Goal: Task Accomplishment & Management: Use online tool/utility

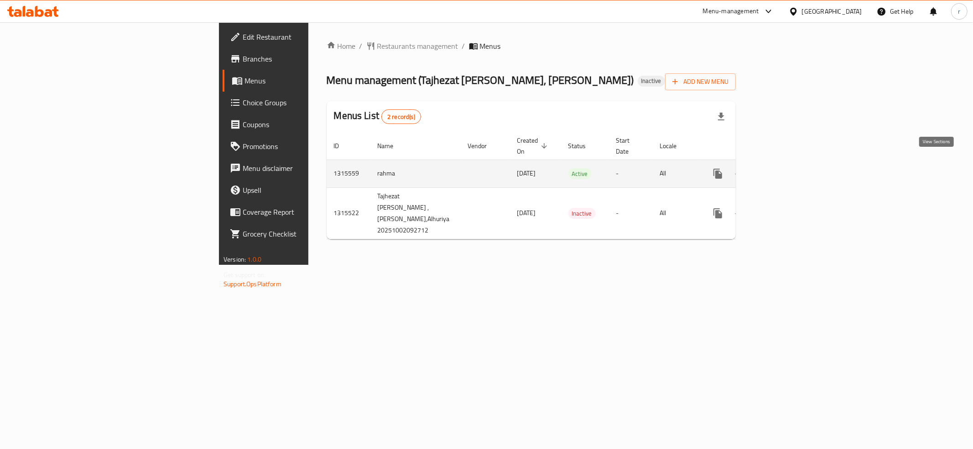
click at [789, 168] on icon "enhanced table" at bounding box center [783, 173] width 11 height 11
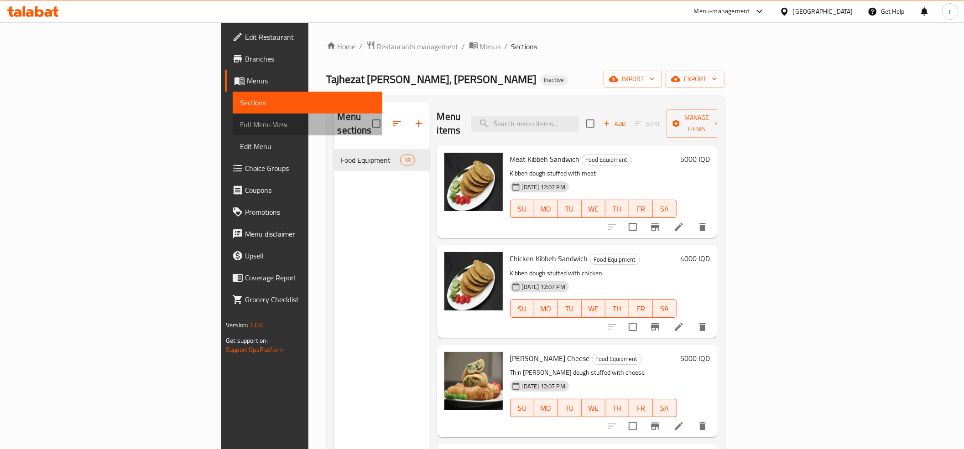
click at [240, 119] on span "Full Menu View" at bounding box center [307, 124] width 135 height 11
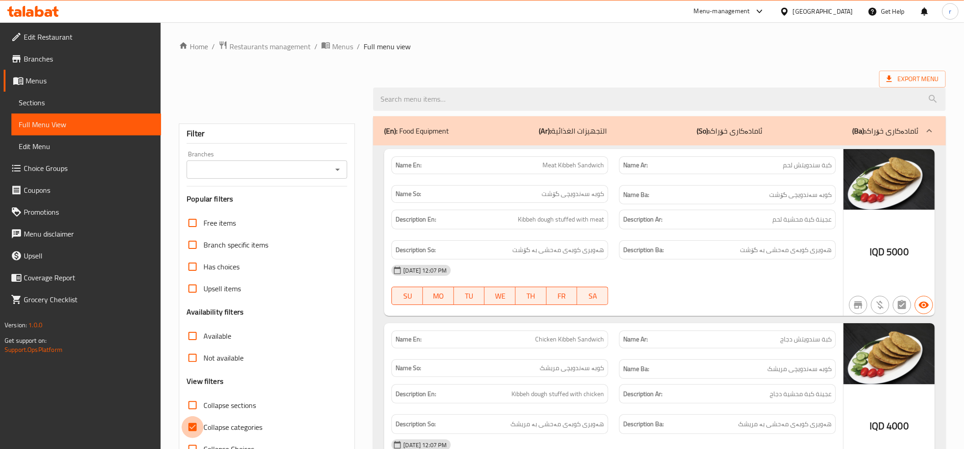
click at [192, 431] on input "Collapse categories" at bounding box center [193, 427] width 22 height 22
checkbox input "false"
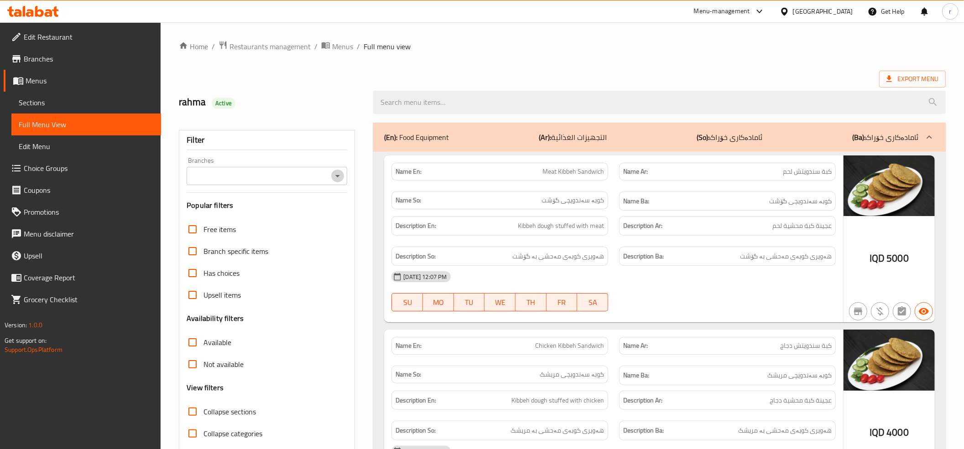
click at [342, 175] on icon "Open" at bounding box center [337, 176] width 11 height 11
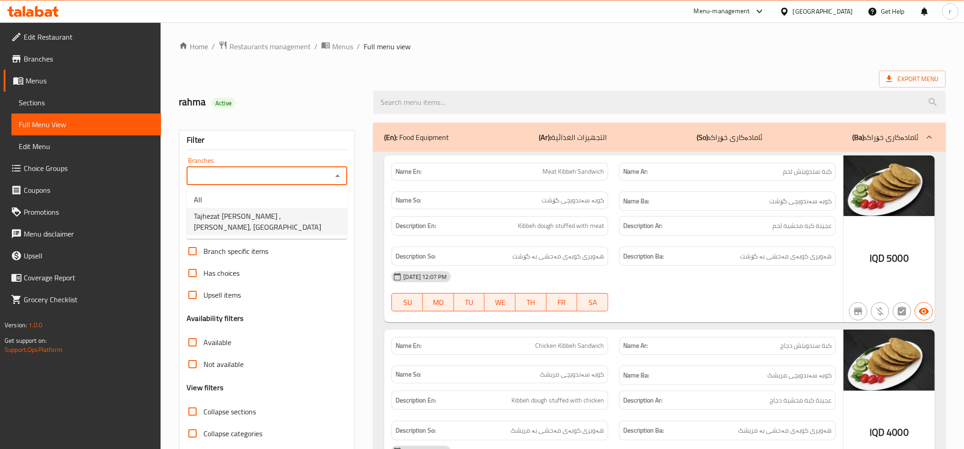
click at [291, 212] on span "Tajhezat [PERSON_NAME] , [PERSON_NAME], [GEOGRAPHIC_DATA]" at bounding box center [267, 222] width 146 height 22
type input "Tajhezat [PERSON_NAME] , [PERSON_NAME], [GEOGRAPHIC_DATA]"
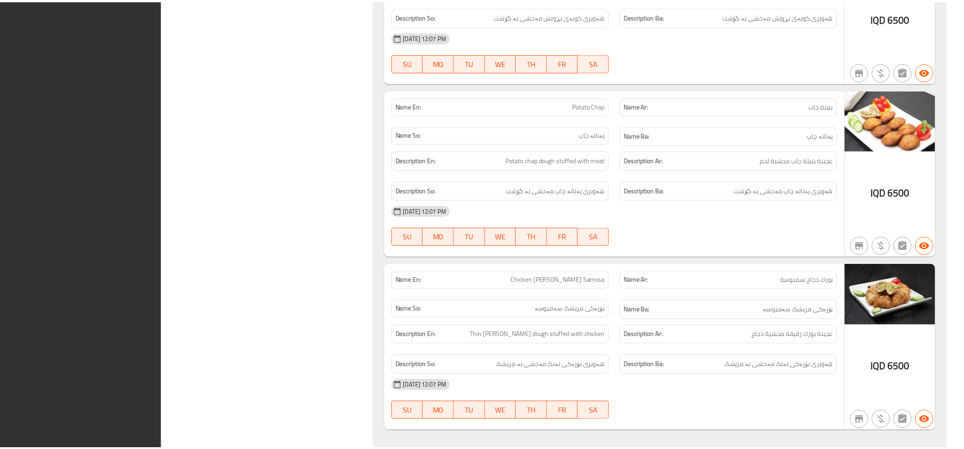
scroll to position [2897, 0]
